Goal: Task Accomplishment & Management: Manage account settings

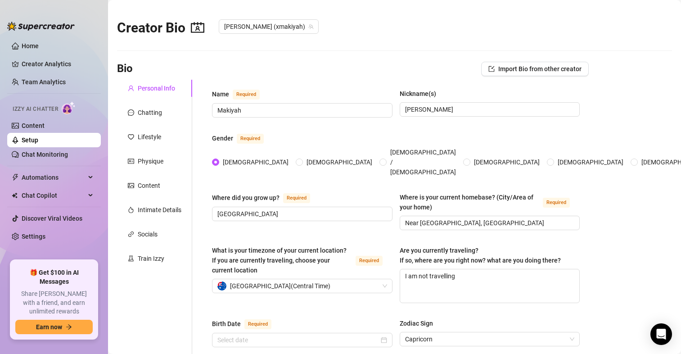
radio input "true"
type input "[DATE]"
click at [42, 122] on link "Content" at bounding box center [33, 125] width 23 height 7
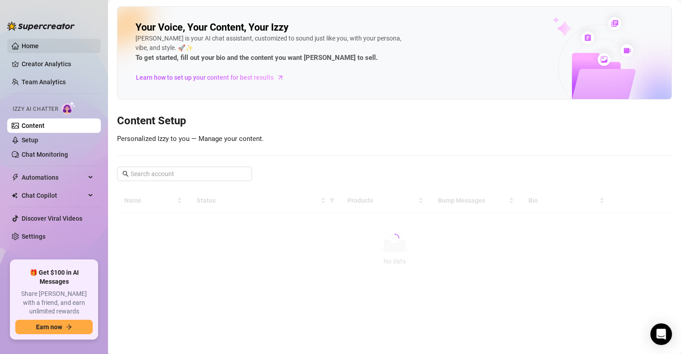
click at [31, 48] on link "Home" at bounding box center [30, 45] width 17 height 7
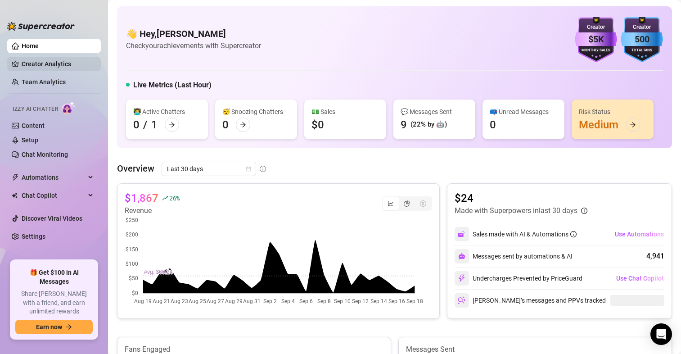
click at [36, 61] on link "Creator Analytics" at bounding box center [58, 64] width 72 height 14
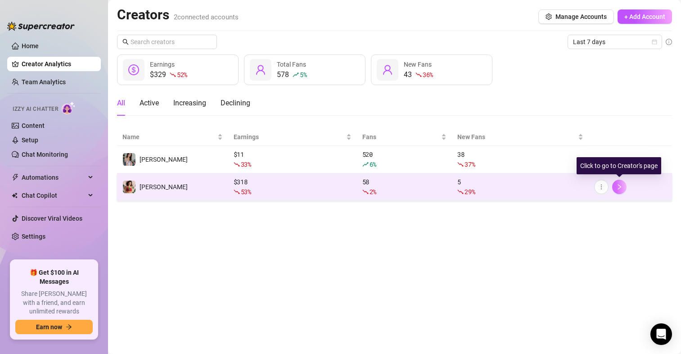
click at [624, 185] on button "button" at bounding box center [619, 187] width 14 height 14
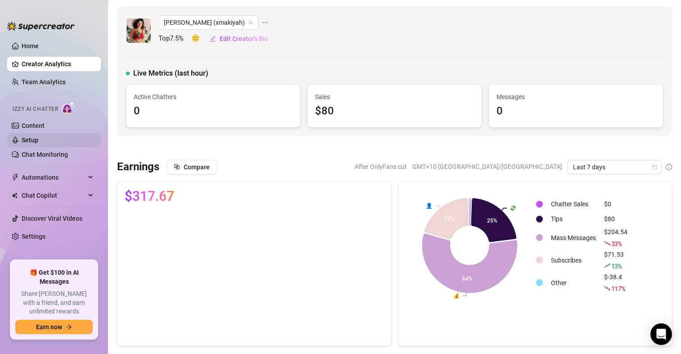
click at [38, 137] on link "Setup" at bounding box center [30, 139] width 17 height 7
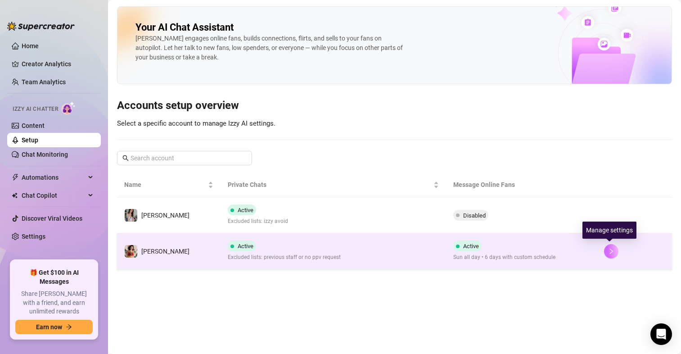
click at [610, 251] on icon "right" at bounding box center [611, 251] width 6 height 6
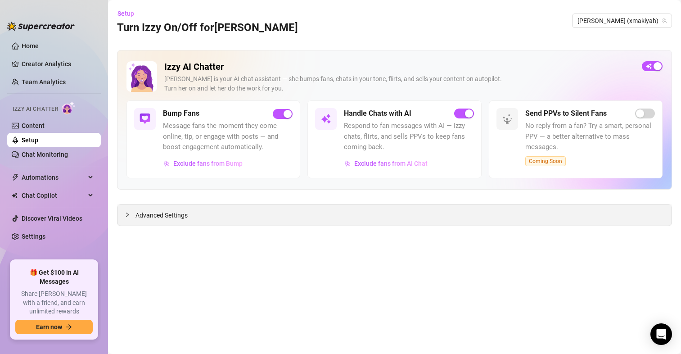
click at [162, 216] on span "Advanced Settings" at bounding box center [162, 215] width 52 height 10
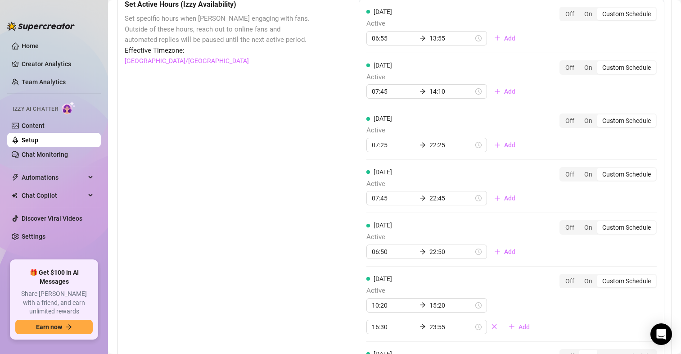
scroll to position [796, 0]
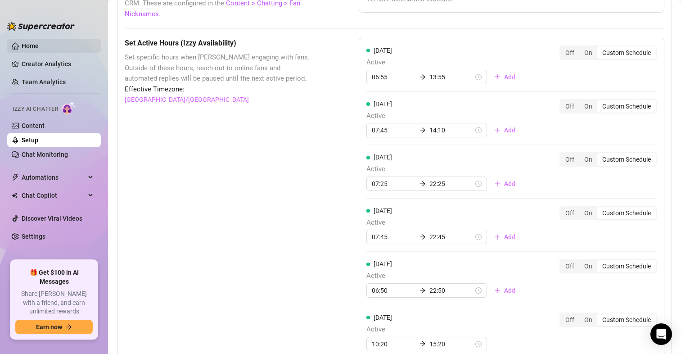
click at [36, 50] on link "Home" at bounding box center [30, 45] width 17 height 7
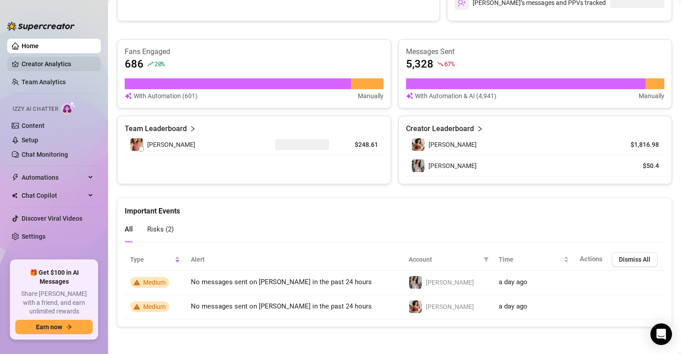
scroll to position [298, 0]
click at [556, 199] on div "Important Events" at bounding box center [395, 207] width 540 height 18
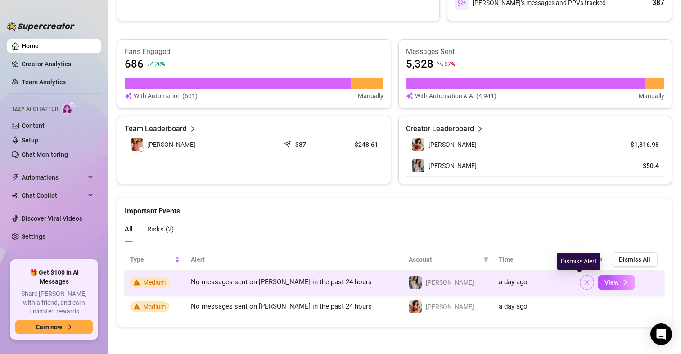
click at [580, 286] on button "button" at bounding box center [587, 282] width 14 height 14
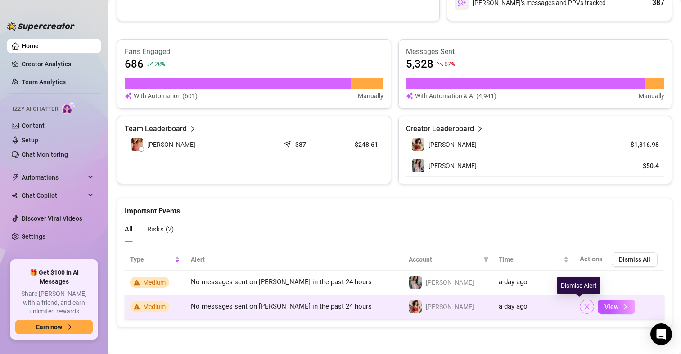
click at [580, 301] on button "button" at bounding box center [587, 306] width 14 height 14
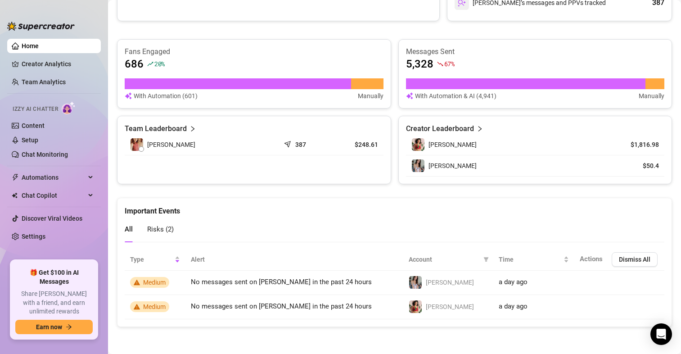
scroll to position [118, 0]
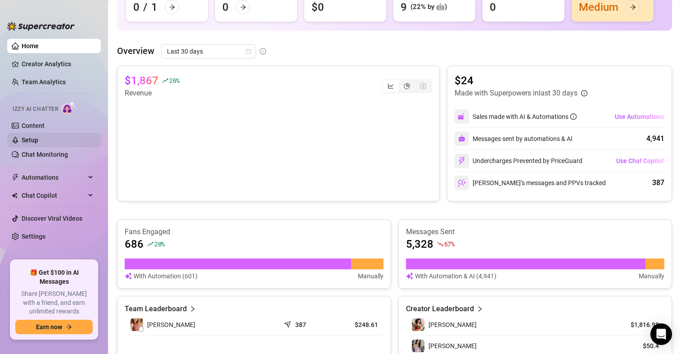
click at [38, 136] on link "Setup" at bounding box center [30, 139] width 17 height 7
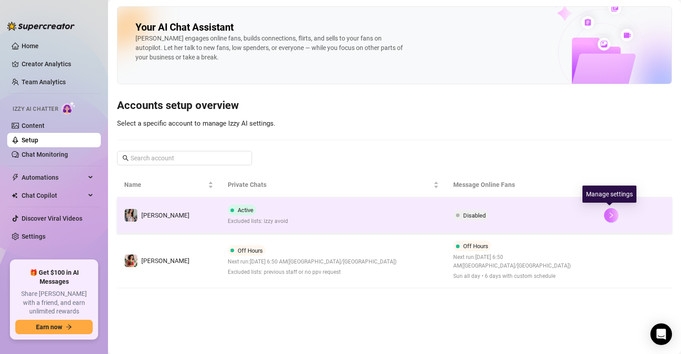
click at [608, 214] on icon "right" at bounding box center [611, 215] width 6 height 6
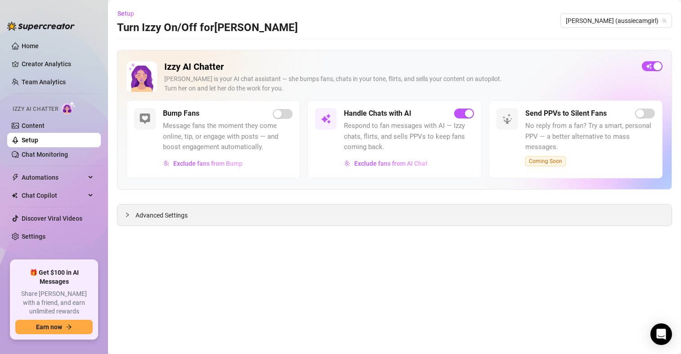
click at [165, 213] on span "Advanced Settings" at bounding box center [162, 215] width 52 height 10
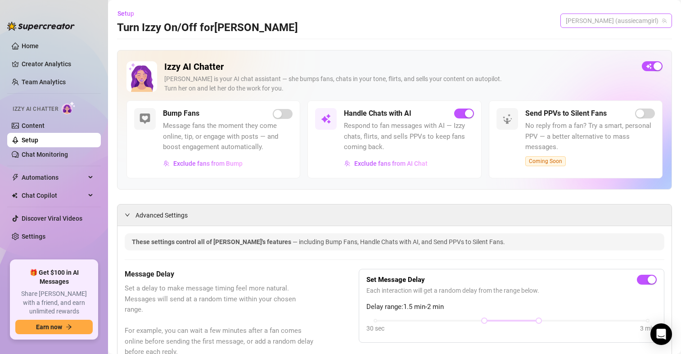
click at [628, 22] on span "[PERSON_NAME] (aussiecamgirl)" at bounding box center [616, 21] width 101 height 14
drag, startPoint x: 618, startPoint y: 56, endPoint x: 584, endPoint y: 53, distance: 33.9
click at [618, 56] on span "[PERSON_NAME]" at bounding box center [632, 55] width 48 height 10
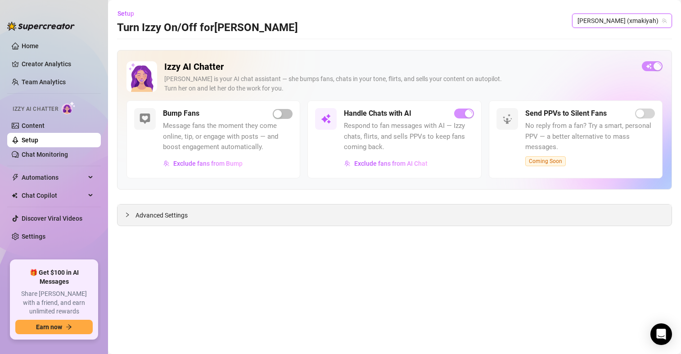
click at [169, 212] on span "Advanced Settings" at bounding box center [162, 215] width 52 height 10
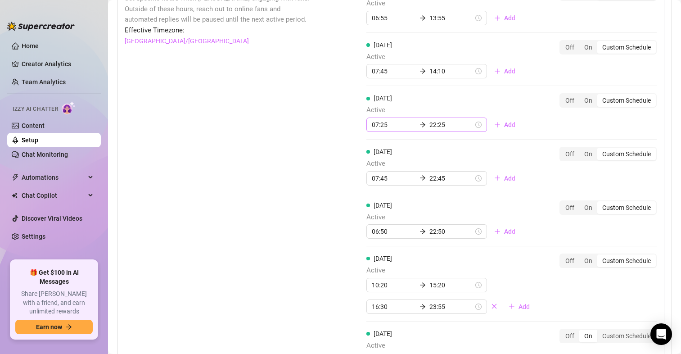
scroll to position [945, 0]
